Goal: Information Seeking & Learning: Learn about a topic

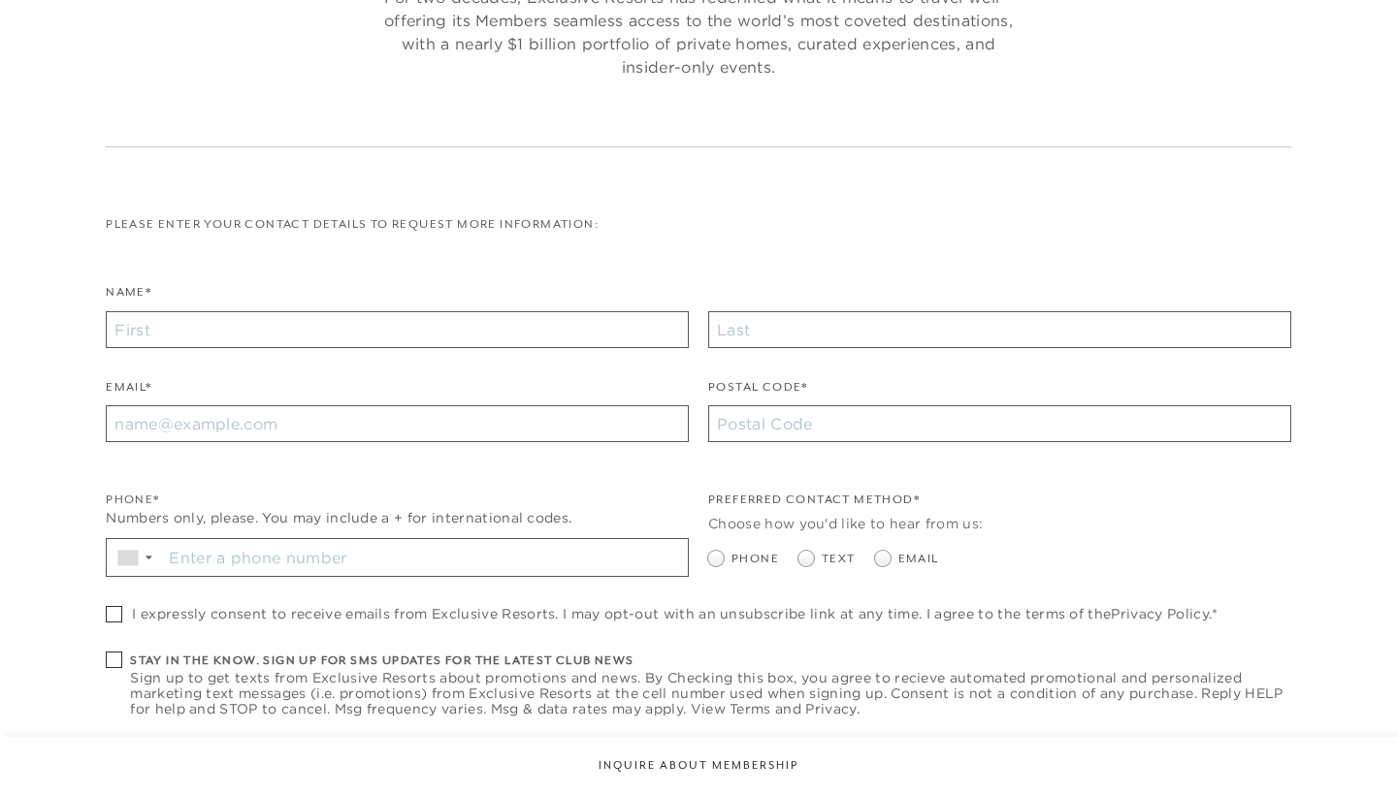
checkbox input "false"
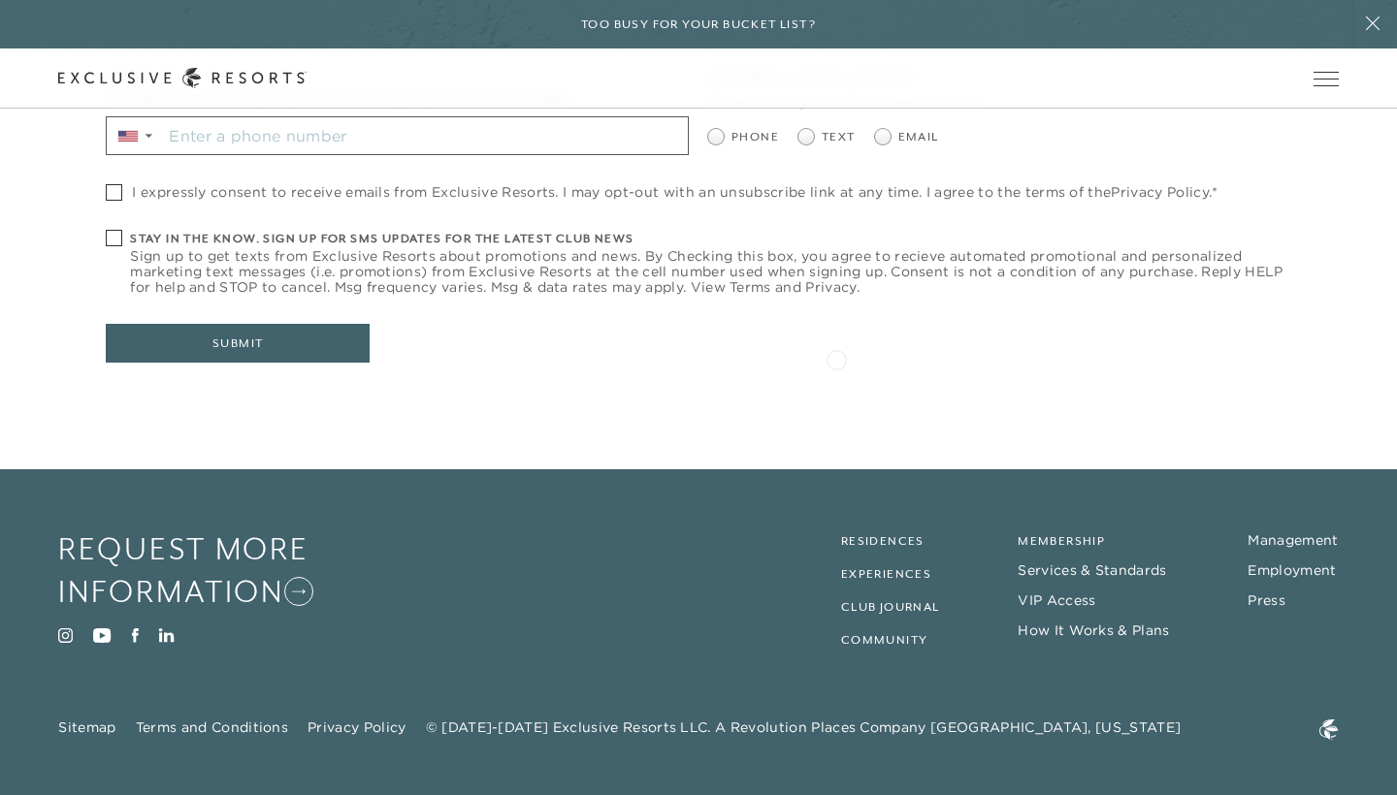
scroll to position [767, 0]
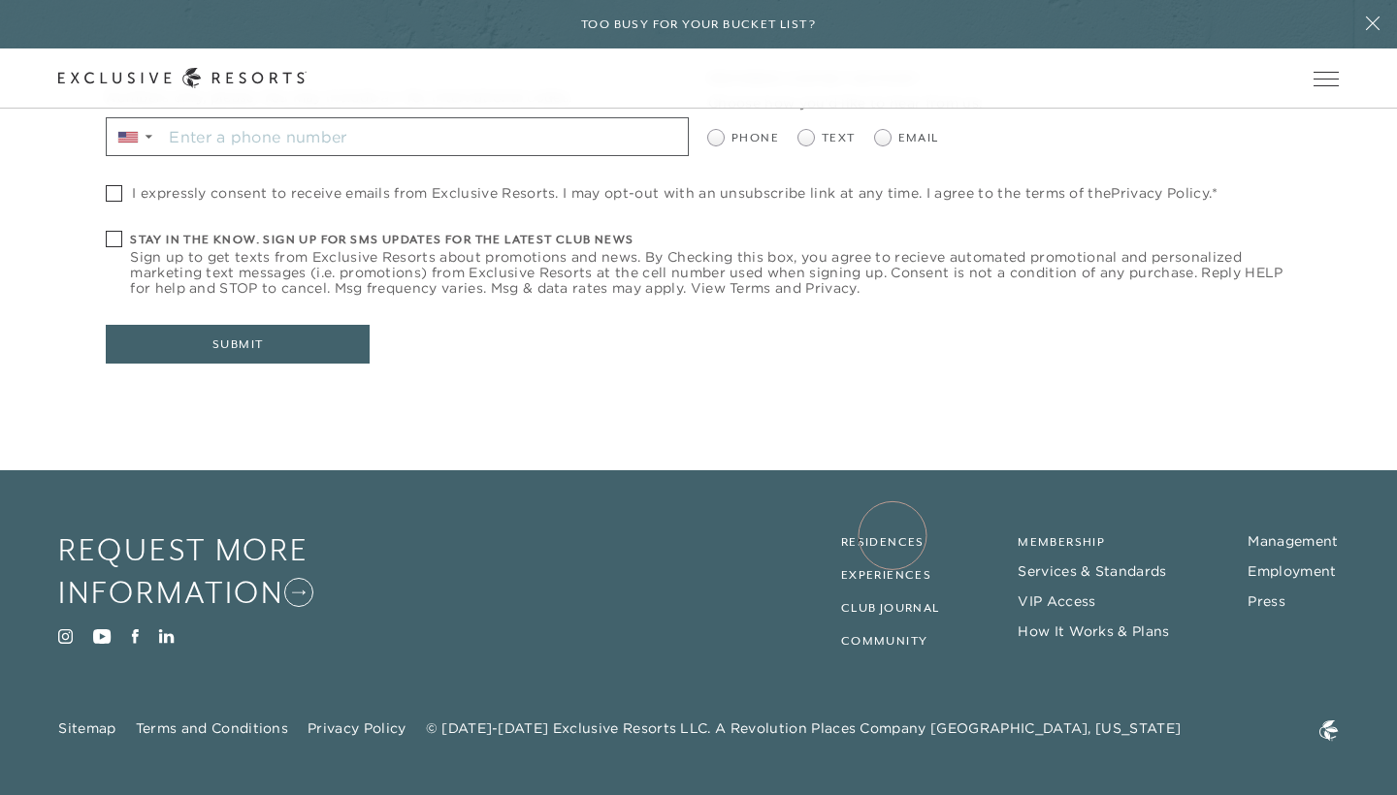
click at [892, 535] on link "Residences" at bounding box center [882, 542] width 83 height 14
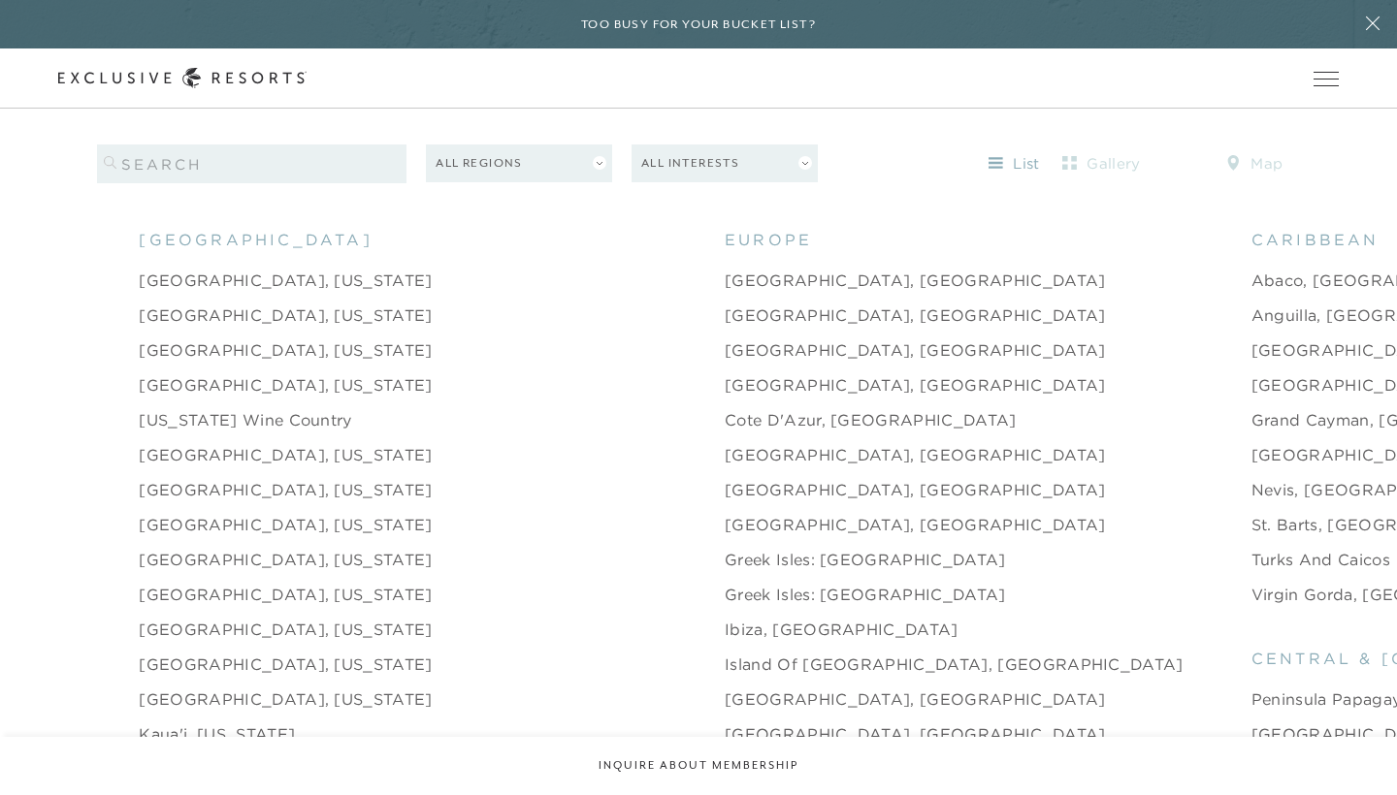
scroll to position [1966, 0]
click at [256, 338] on link "[GEOGRAPHIC_DATA], [US_STATE]" at bounding box center [286, 349] width 293 height 23
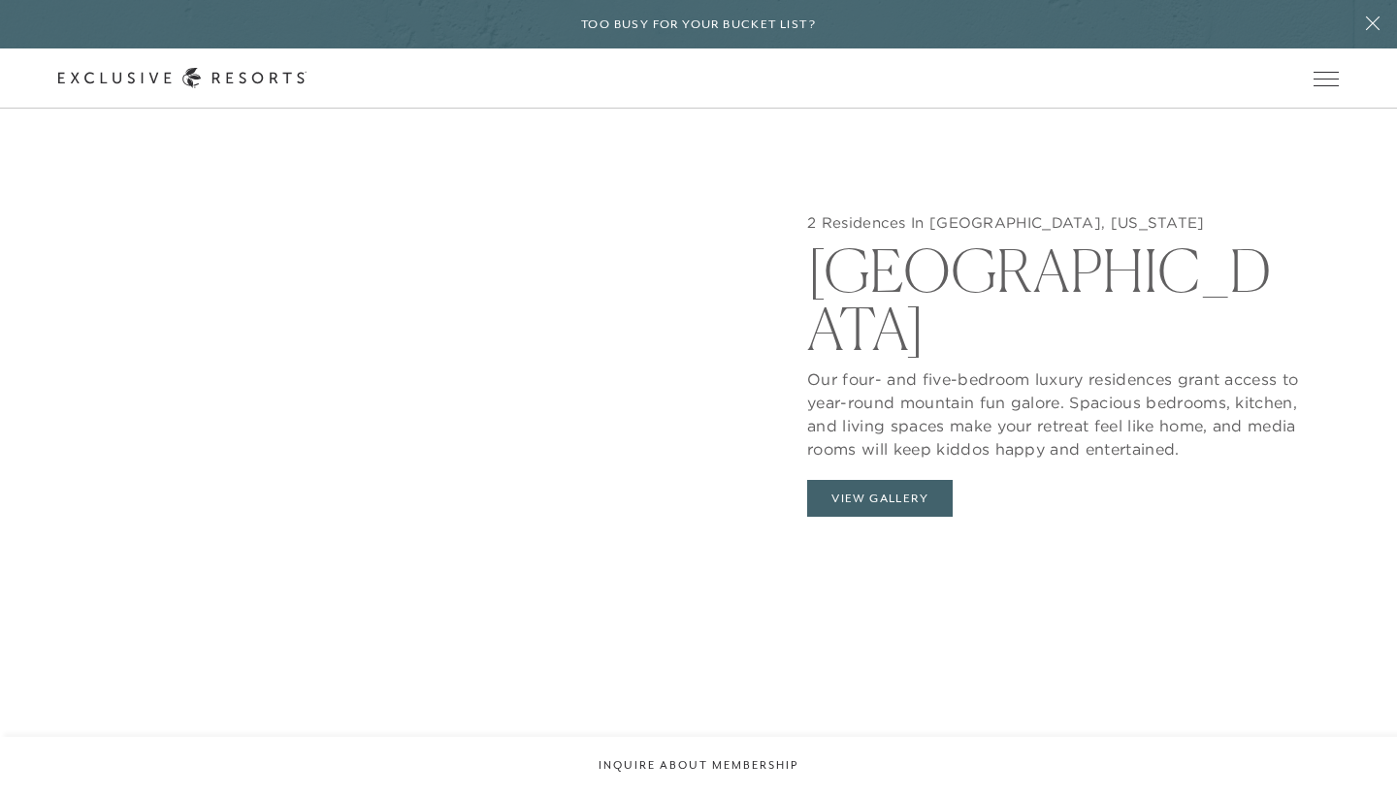
scroll to position [2012, 0]
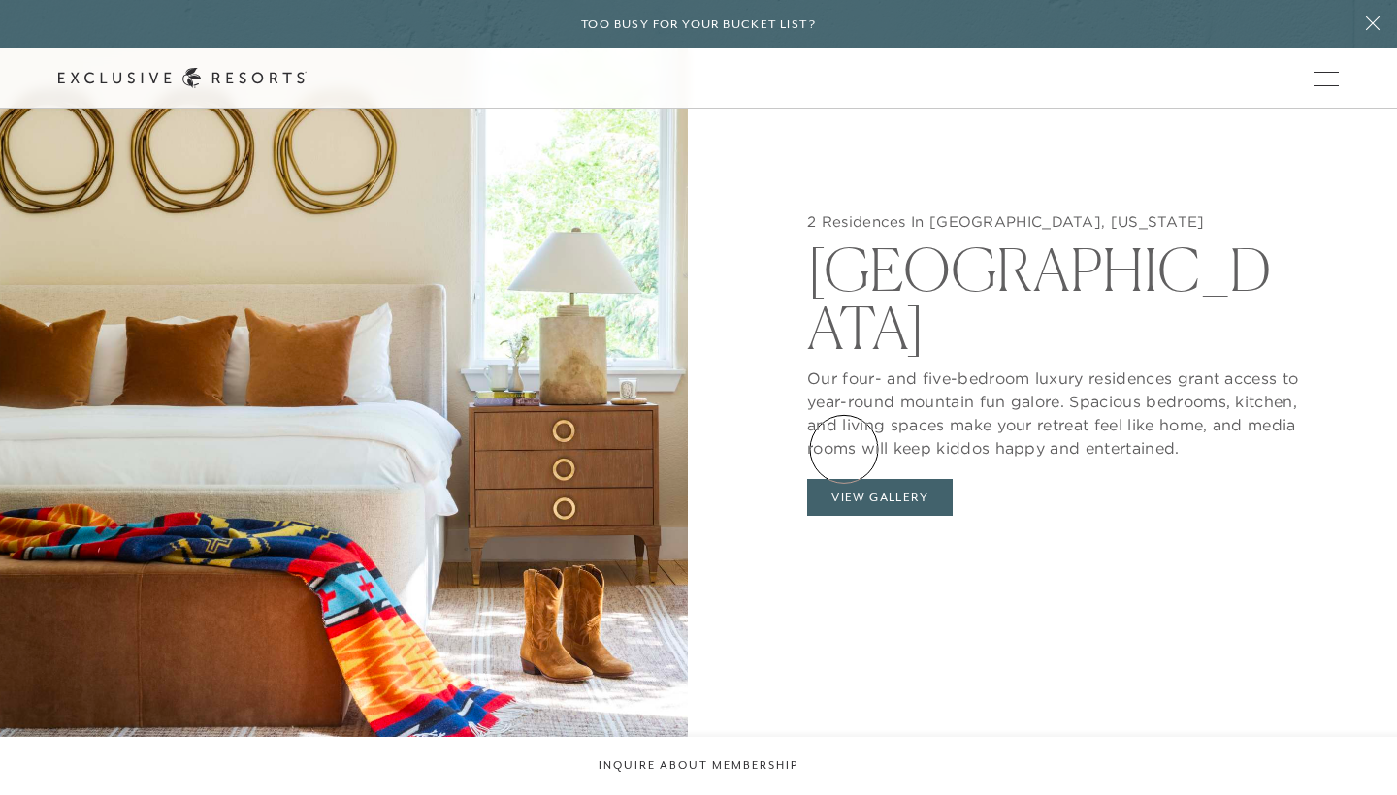
click at [844, 479] on button "View Gallery" at bounding box center [880, 497] width 146 height 37
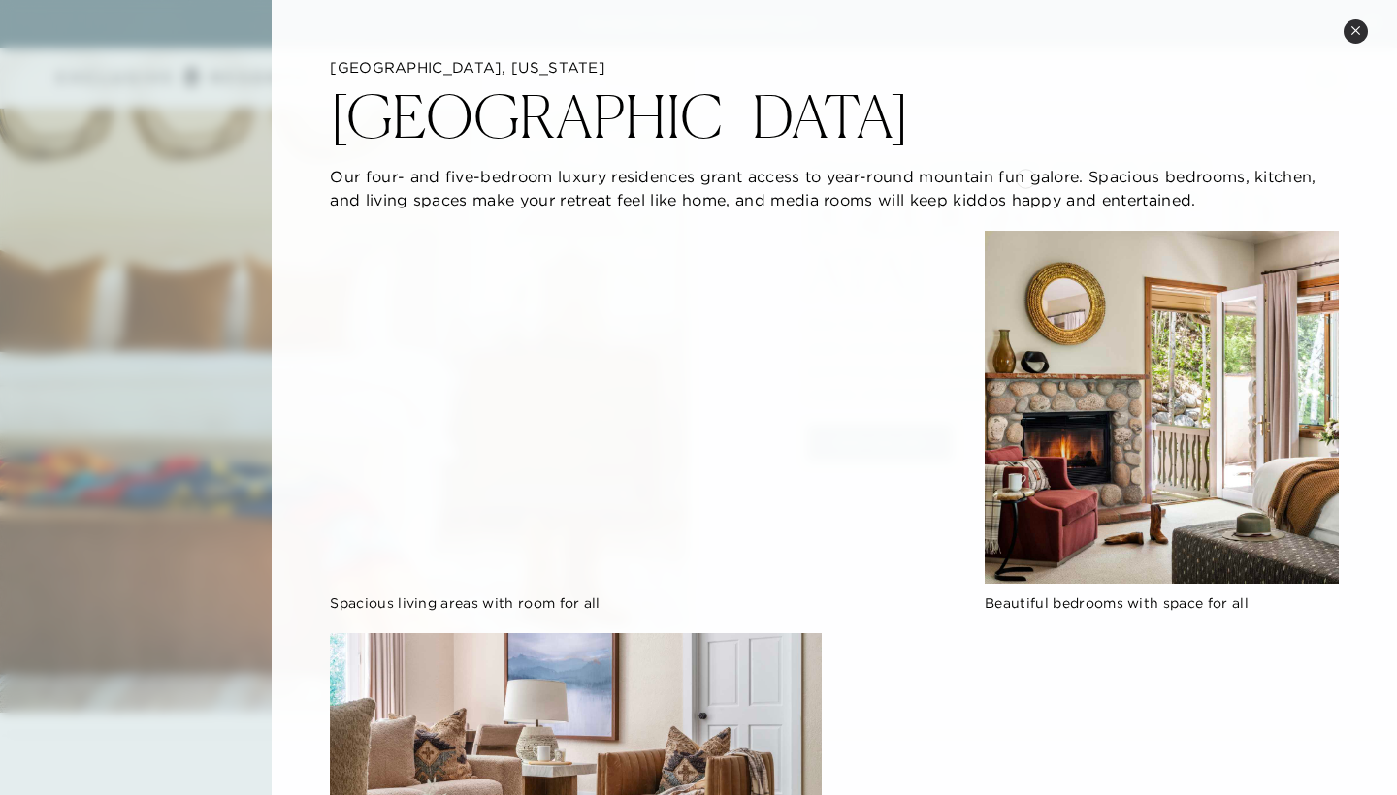
scroll to position [0, 0]
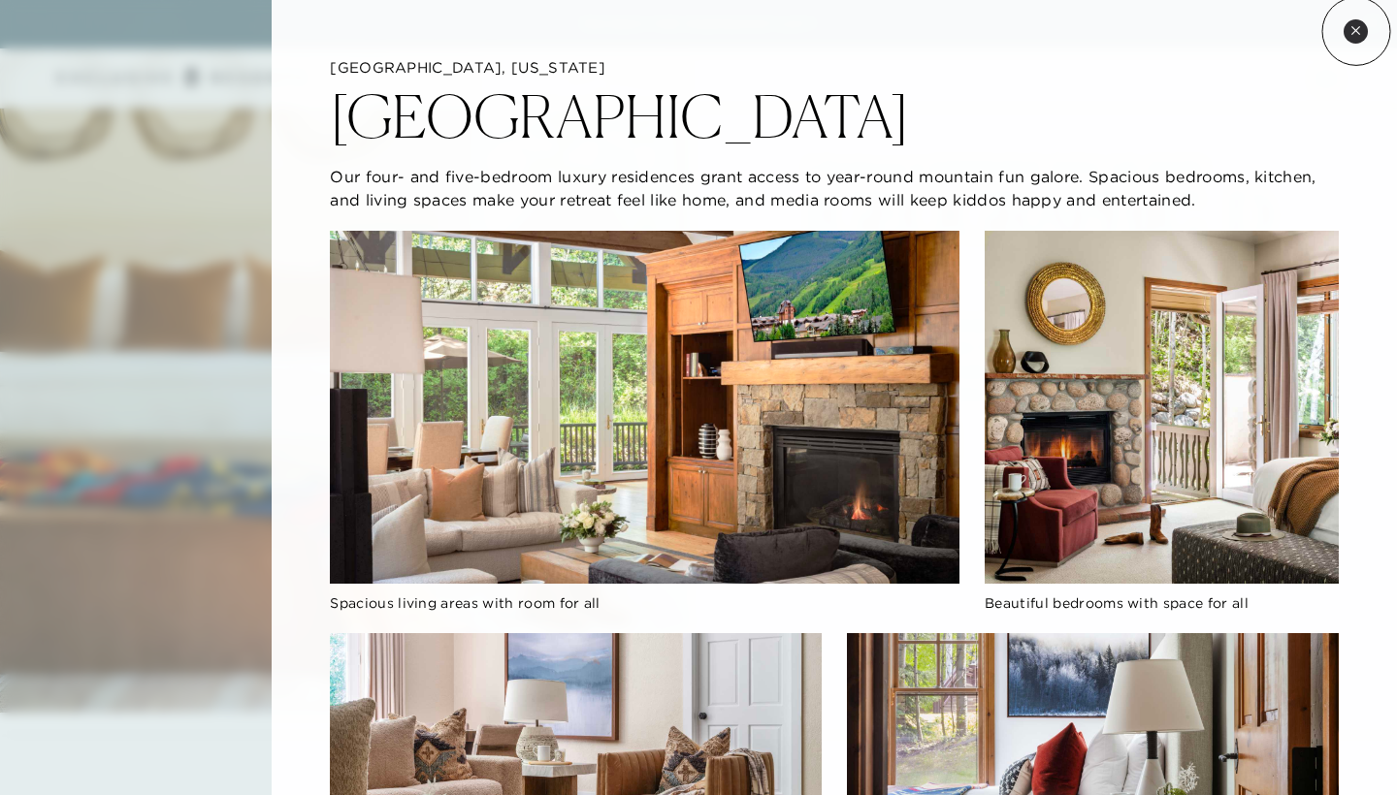
click at [1356, 31] on icon at bounding box center [1355, 30] width 8 height 8
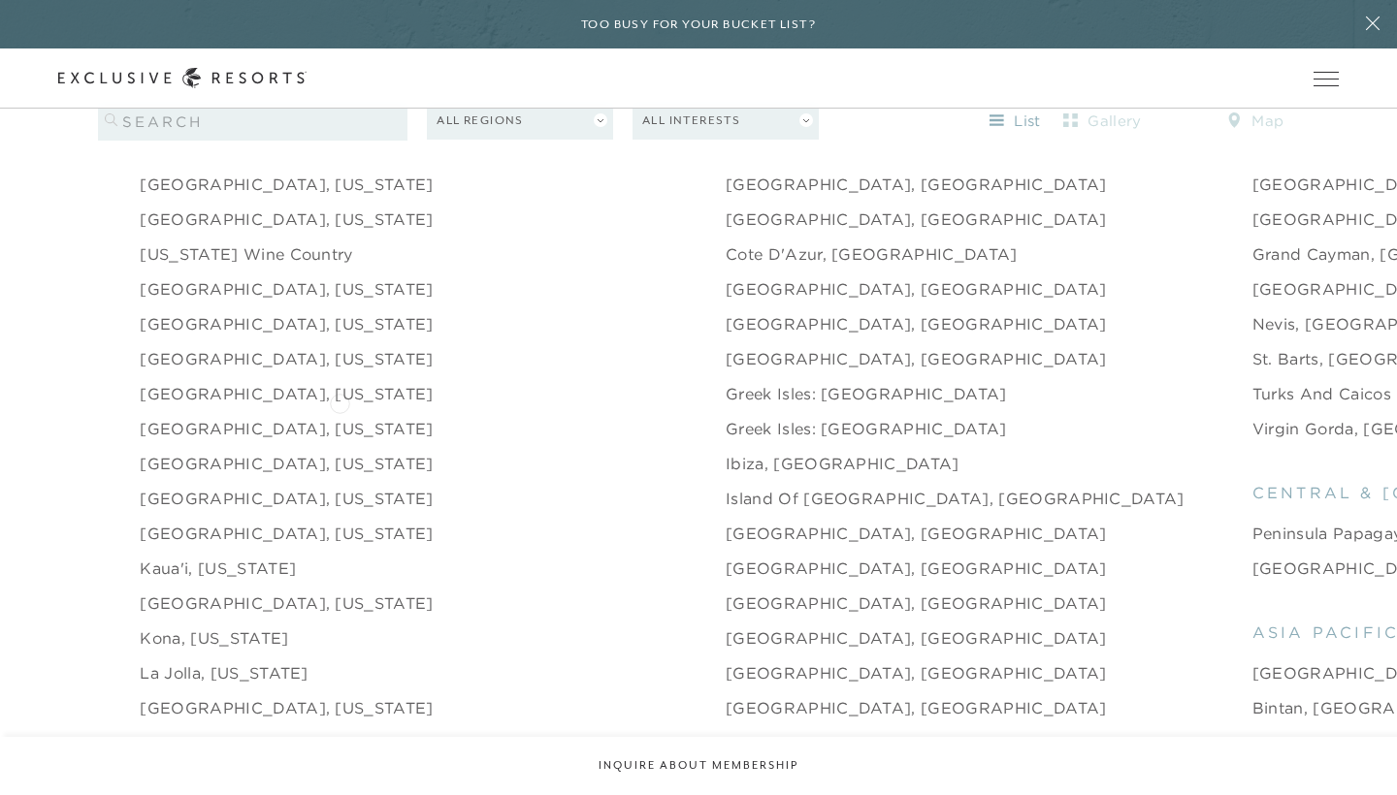
scroll to position [2136, 0]
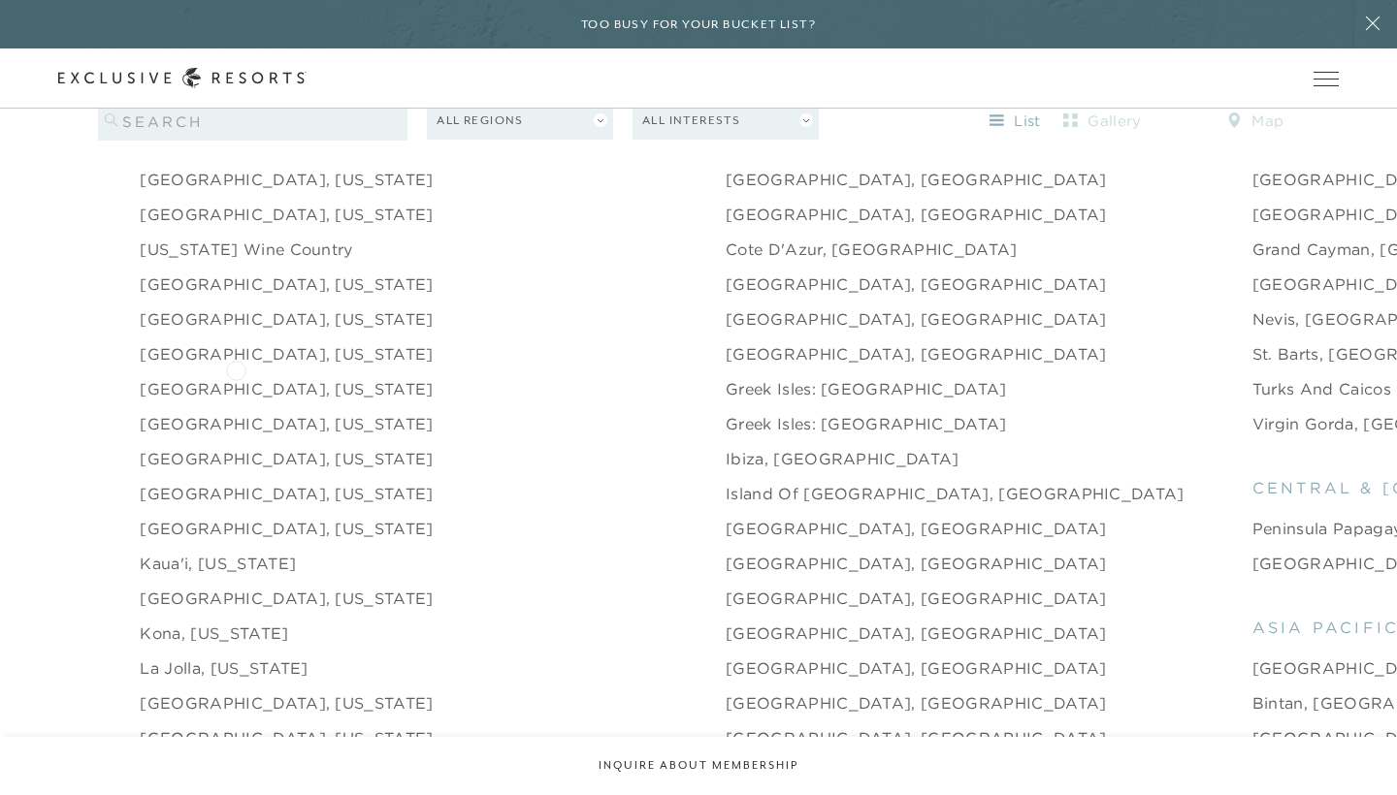
click at [236, 377] on link "[GEOGRAPHIC_DATA], [US_STATE]" at bounding box center [286, 388] width 293 height 23
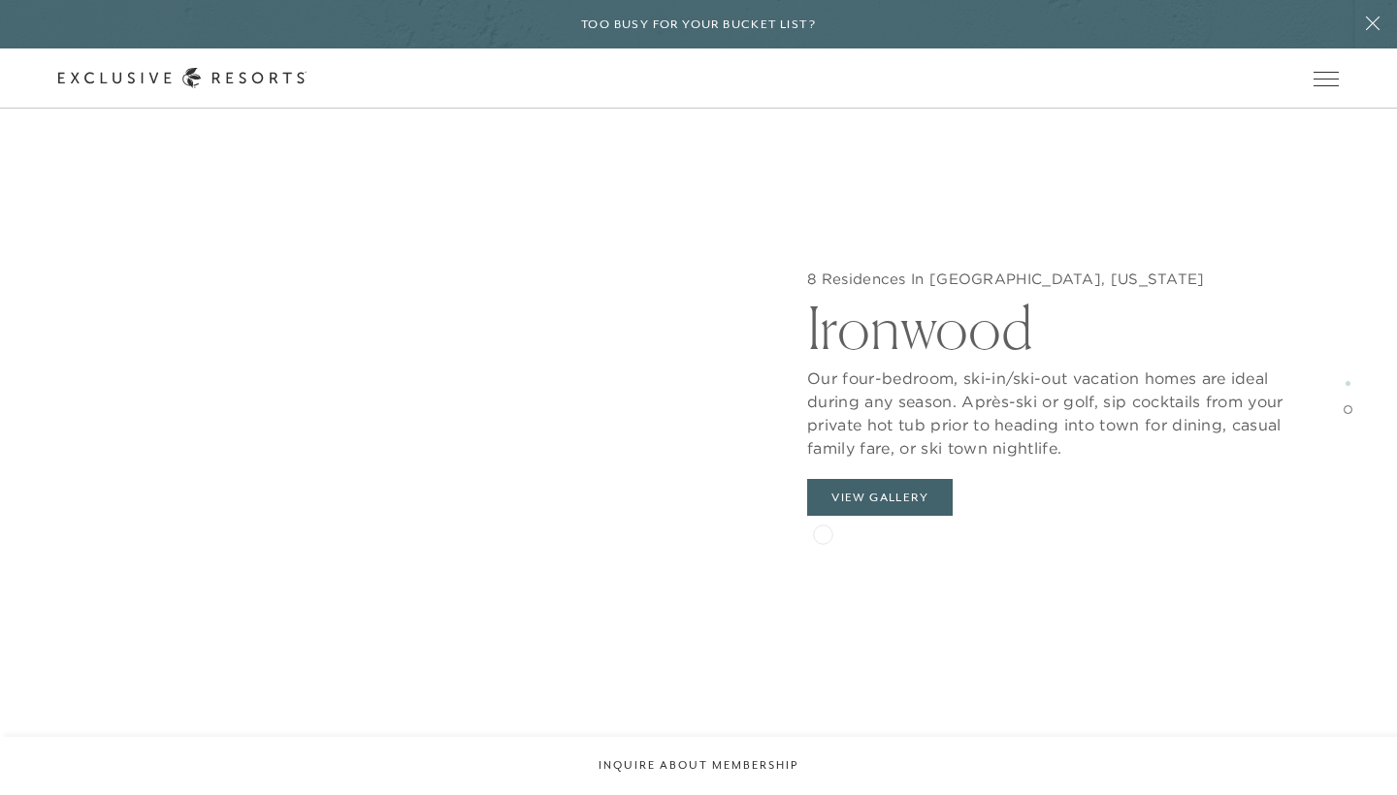
scroll to position [3349, 0]
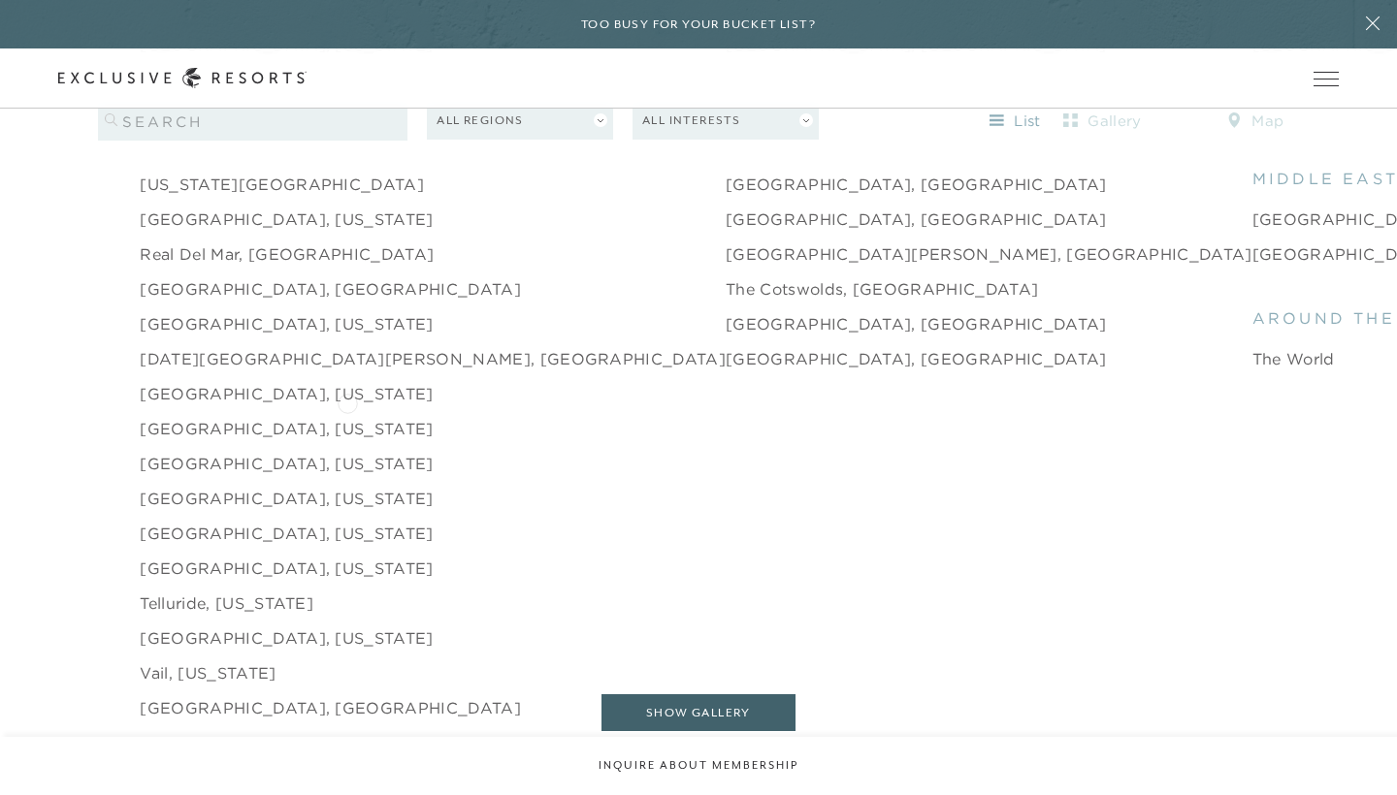
scroll to position [2974, 0]
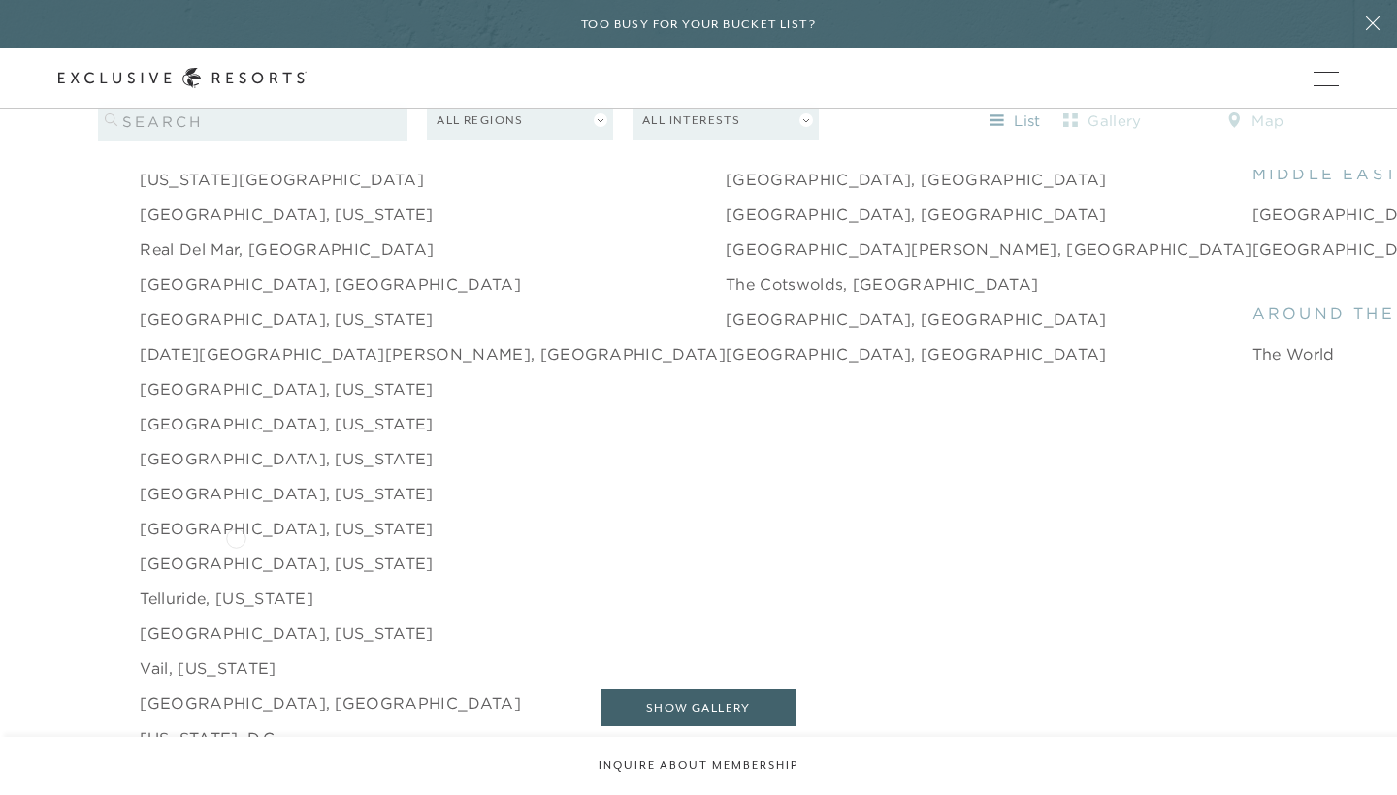
click at [236, 552] on link "[GEOGRAPHIC_DATA], [US_STATE]" at bounding box center [286, 563] width 293 height 23
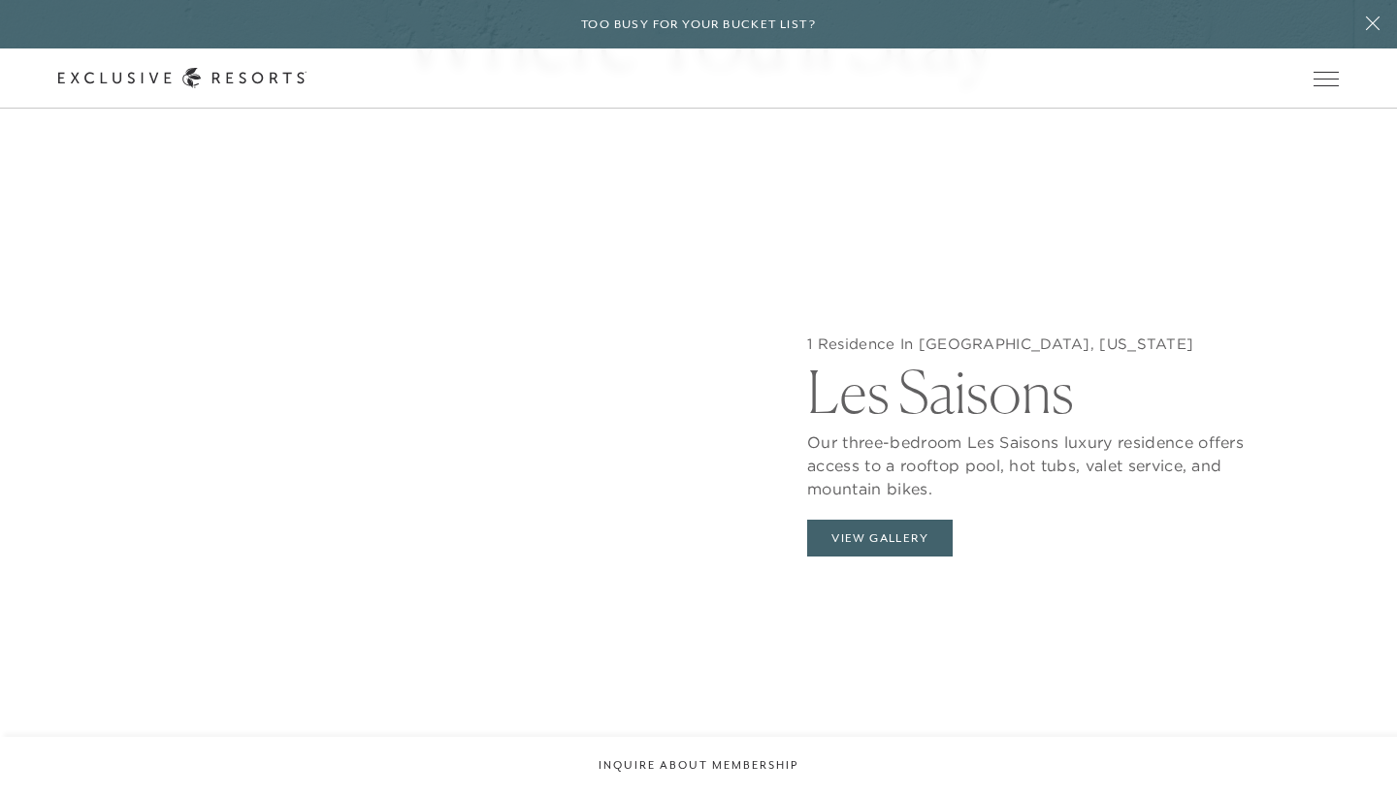
scroll to position [1930, 0]
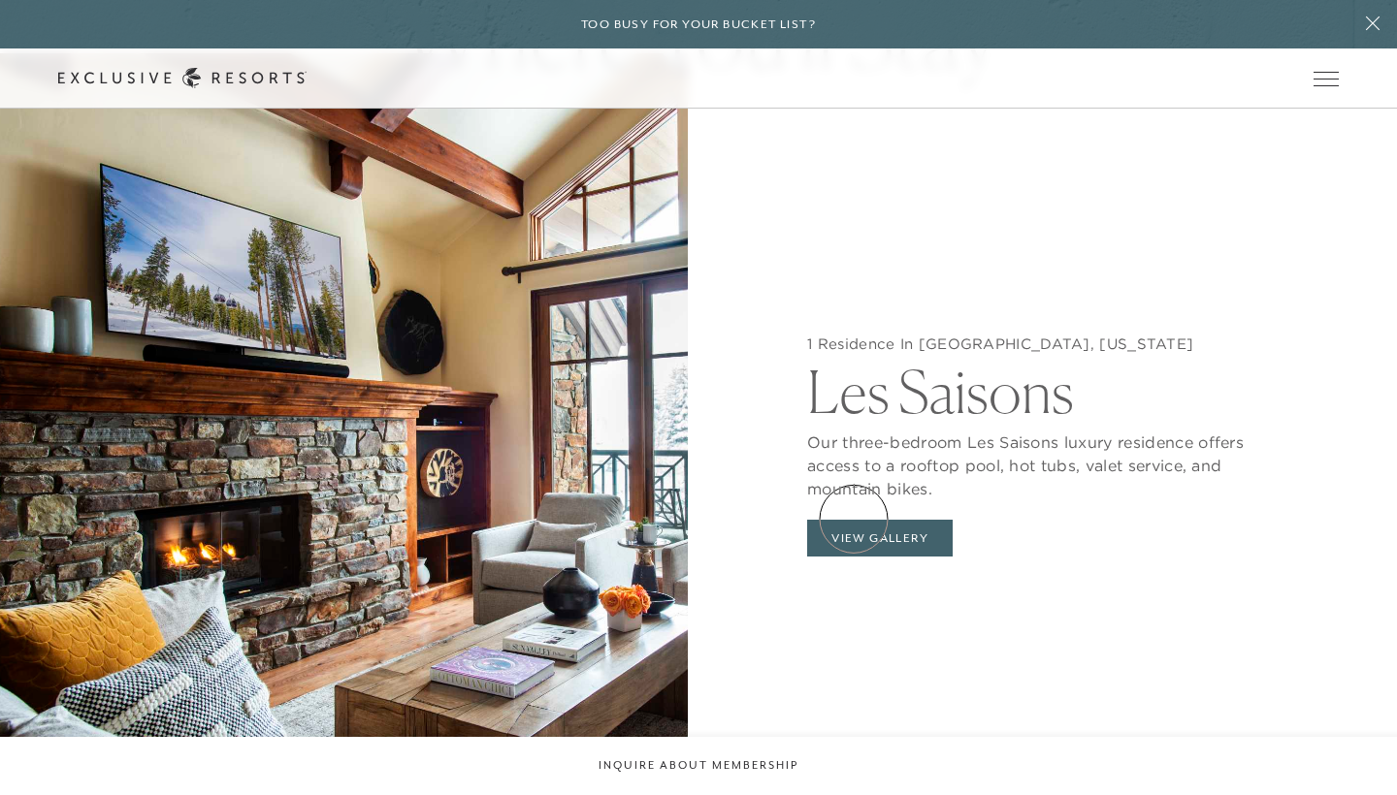
click at [854, 520] on button "View Gallery" at bounding box center [880, 538] width 146 height 37
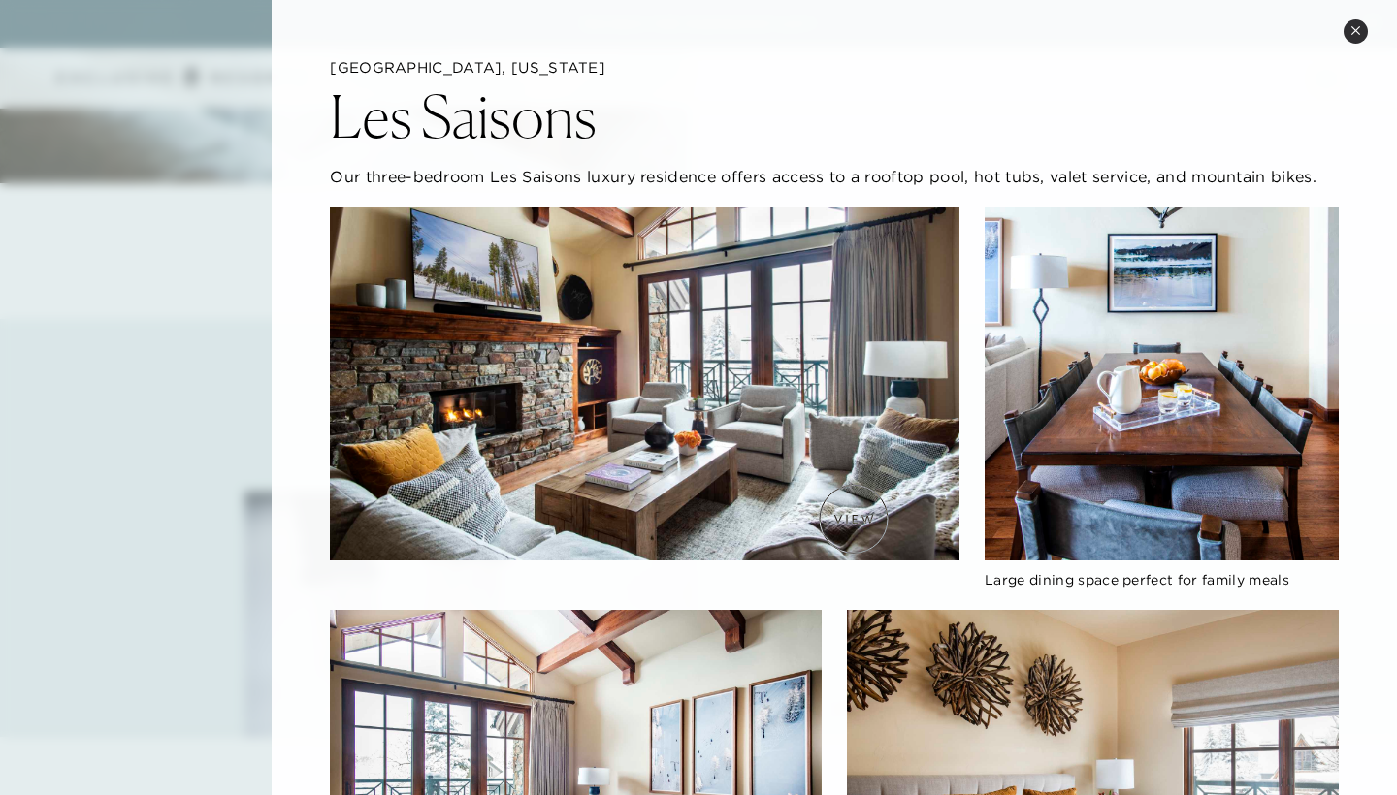
scroll to position [2505, 0]
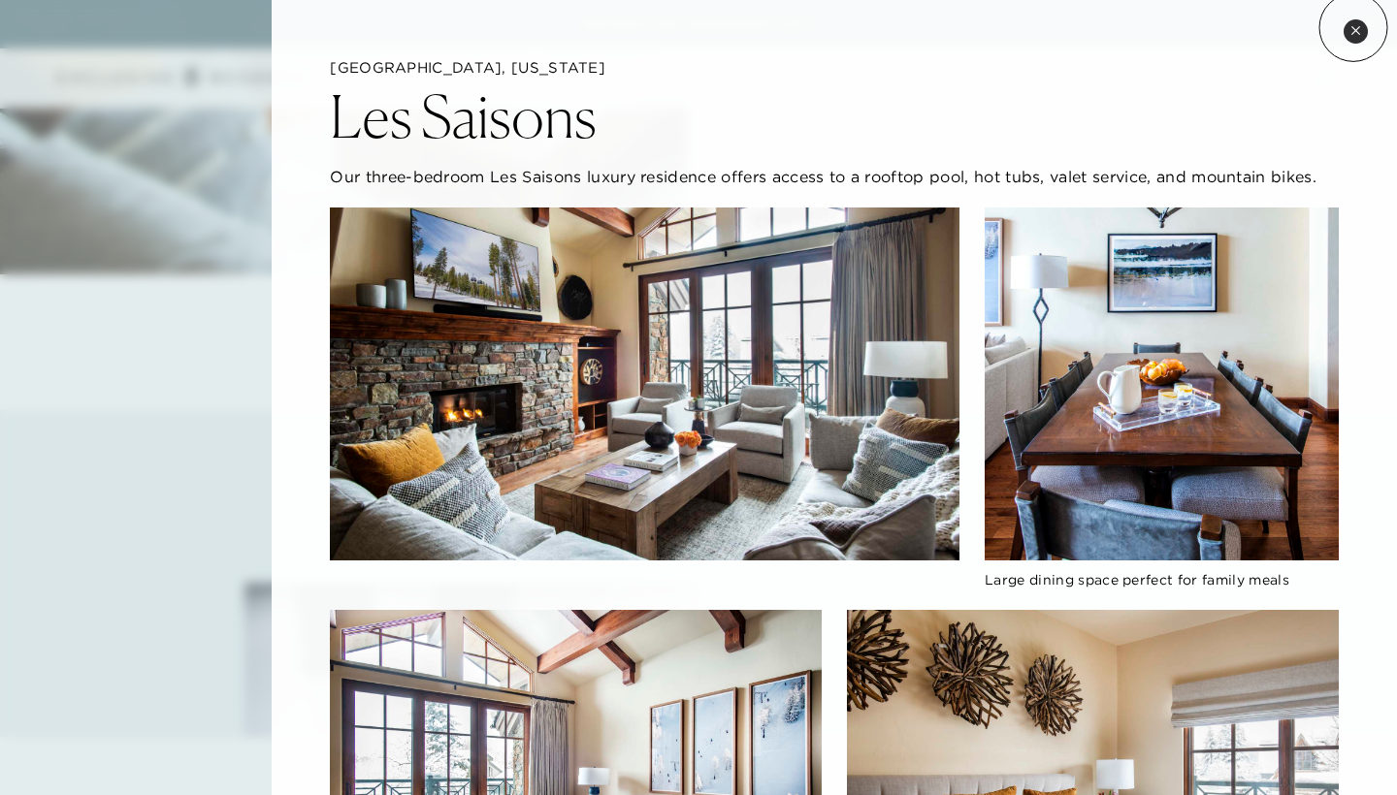
click at [1353, 27] on icon at bounding box center [1355, 30] width 11 height 11
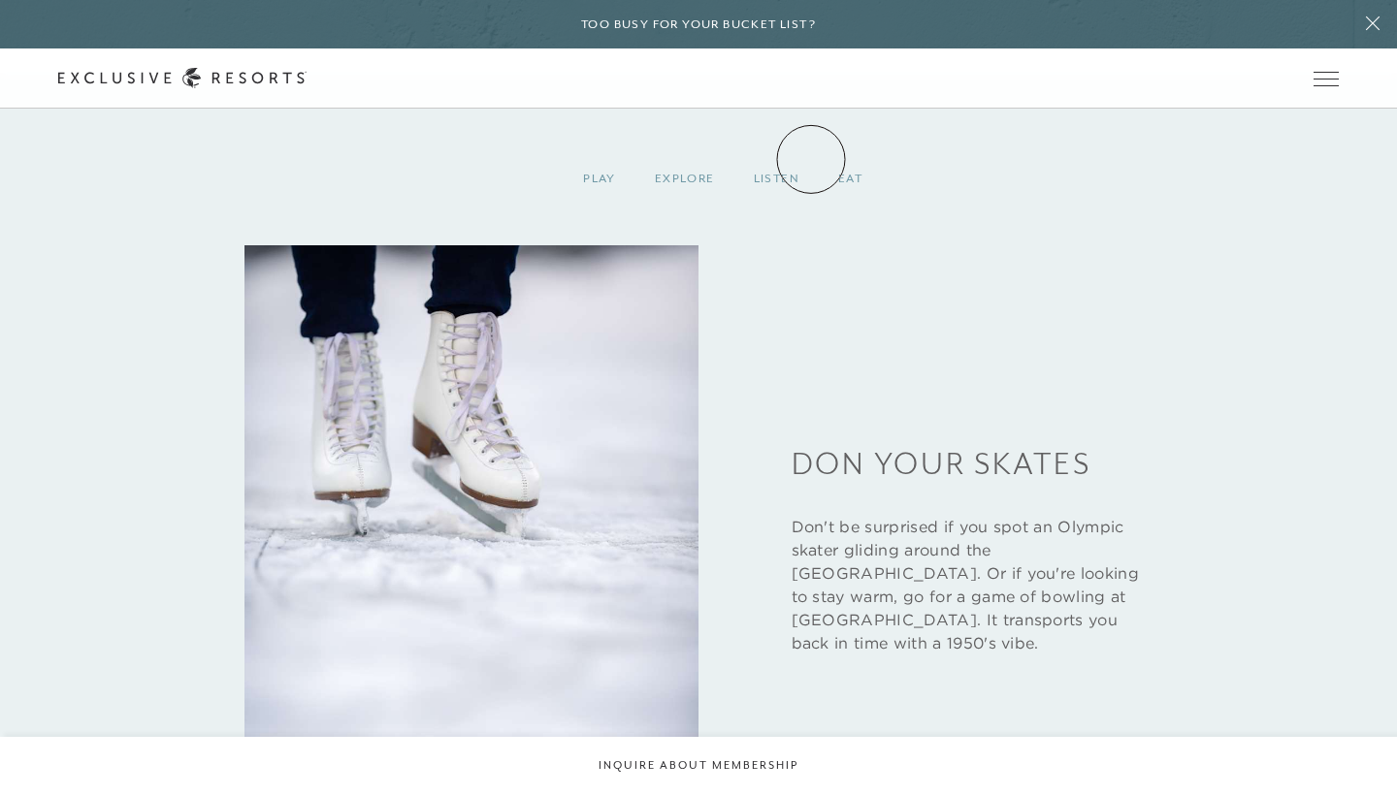
scroll to position [2814, 0]
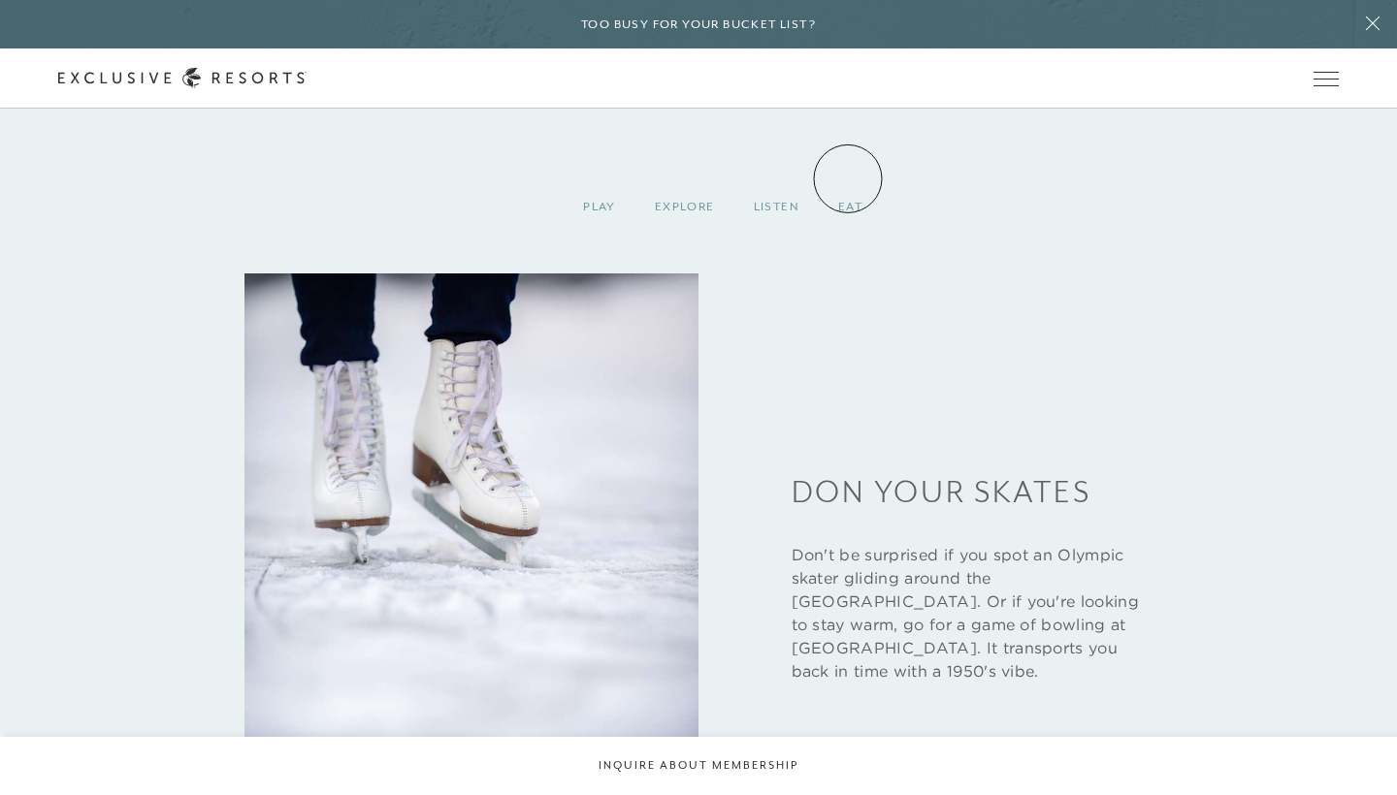
click at [848, 178] on div "Eat" at bounding box center [850, 206] width 63 height 57
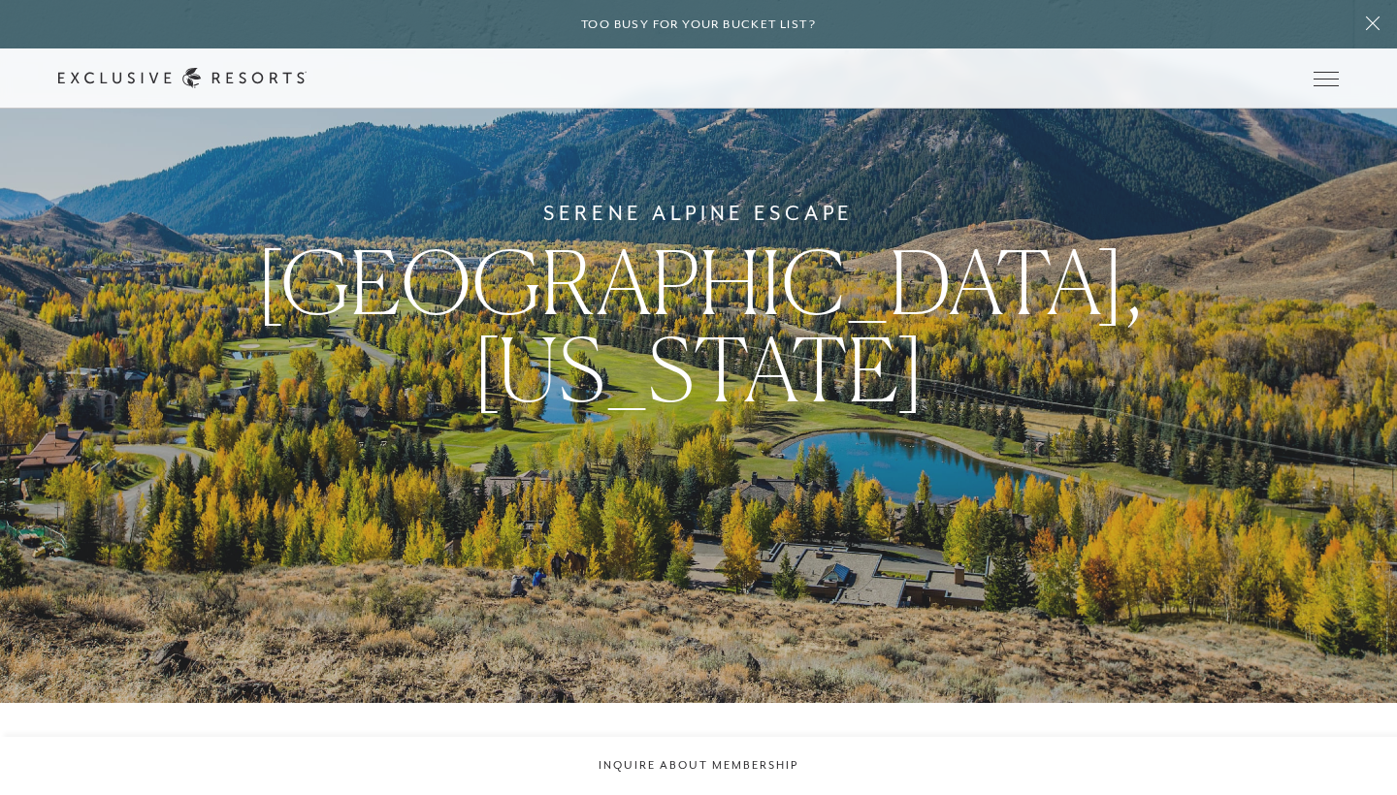
scroll to position [5, 0]
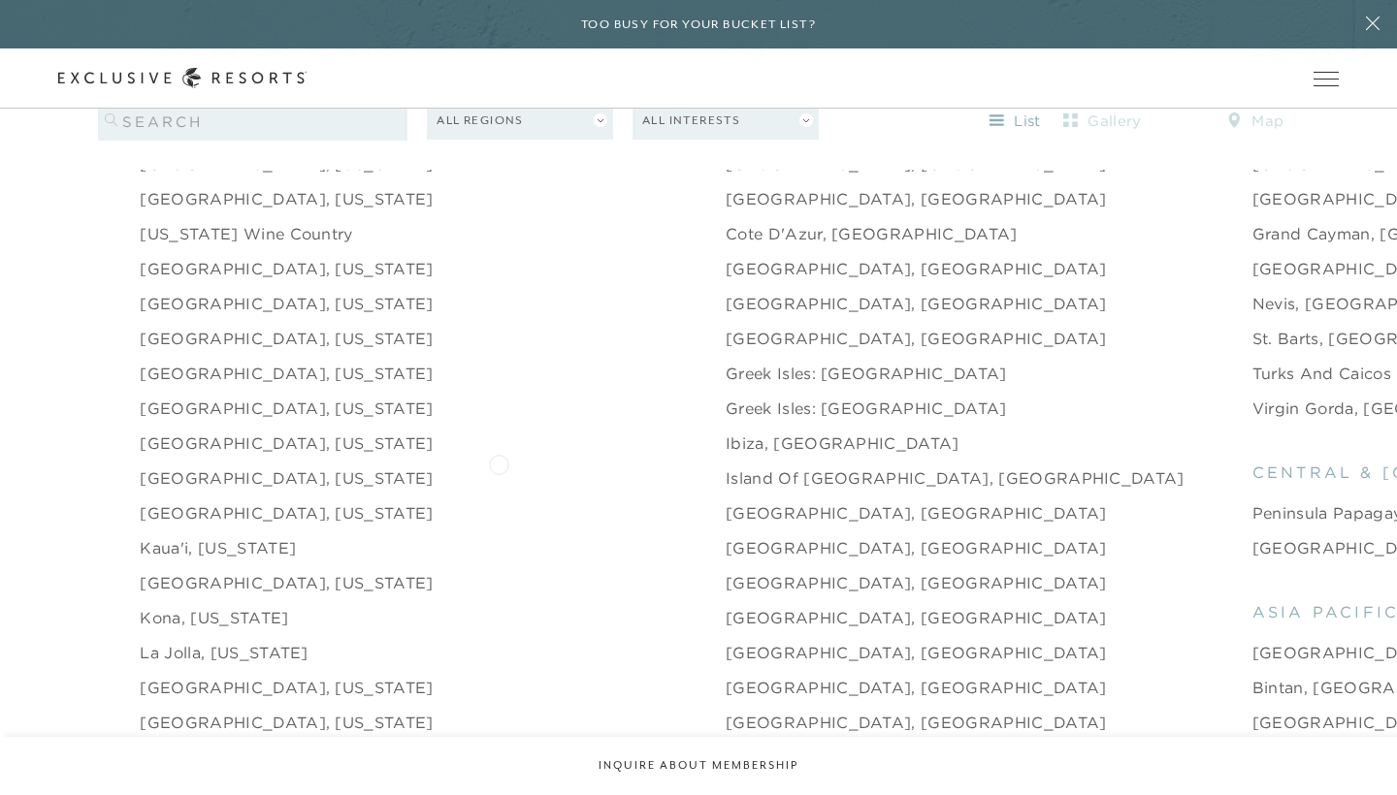
scroll to position [2142, 0]
